Goal: Transaction & Acquisition: Purchase product/service

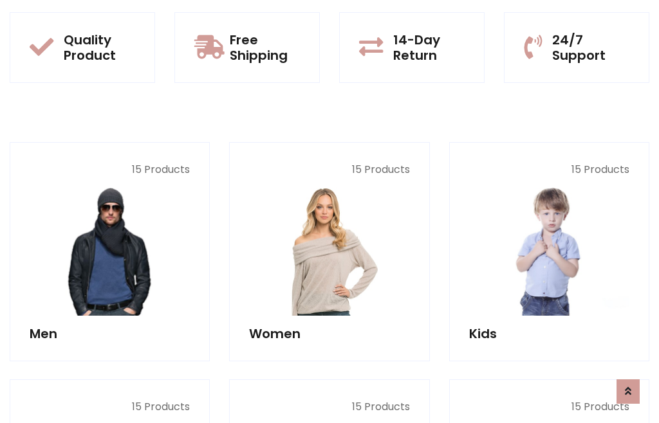
scroll to position [1048, 0]
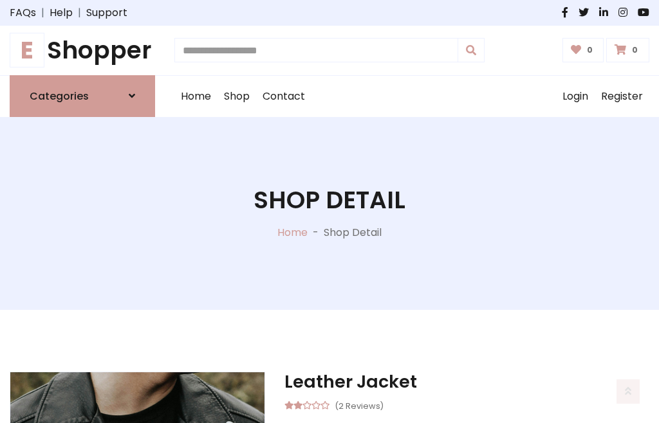
click at [82, 50] on h1 "E Shopper" at bounding box center [82, 50] width 145 height 29
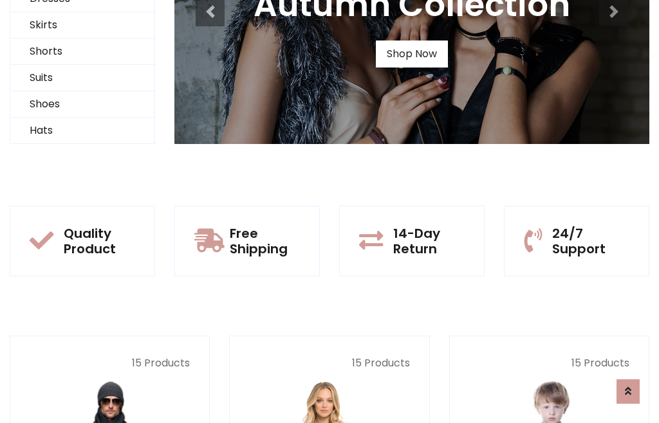
scroll to position [124, 0]
